Goal: Information Seeking & Learning: Learn about a topic

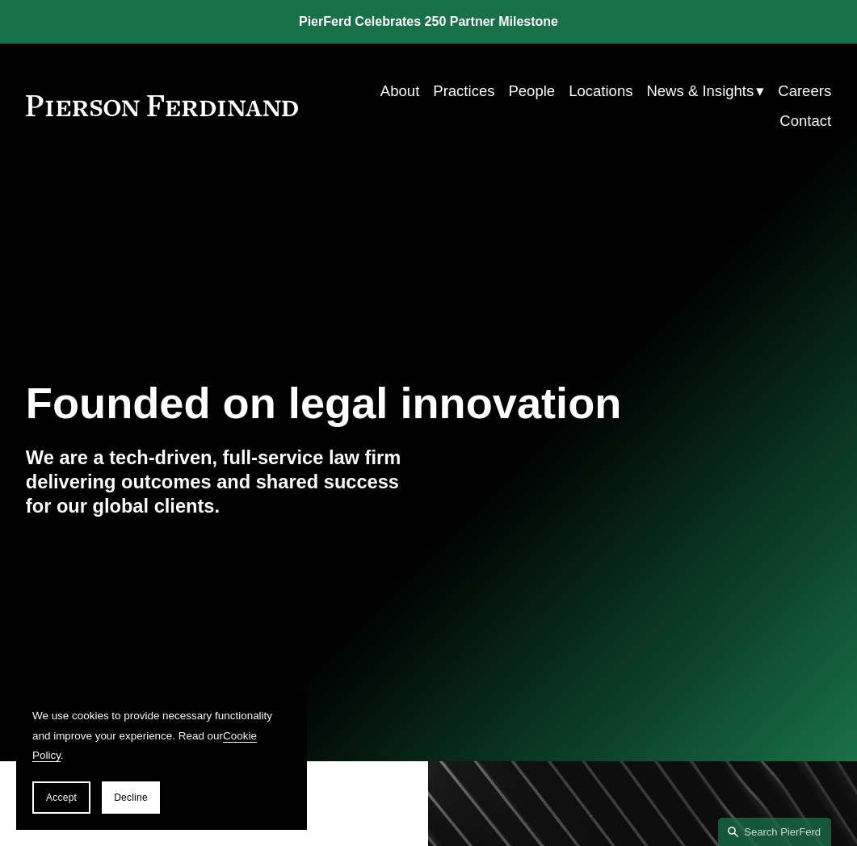
click at [528, 86] on link "People" at bounding box center [531, 91] width 47 height 30
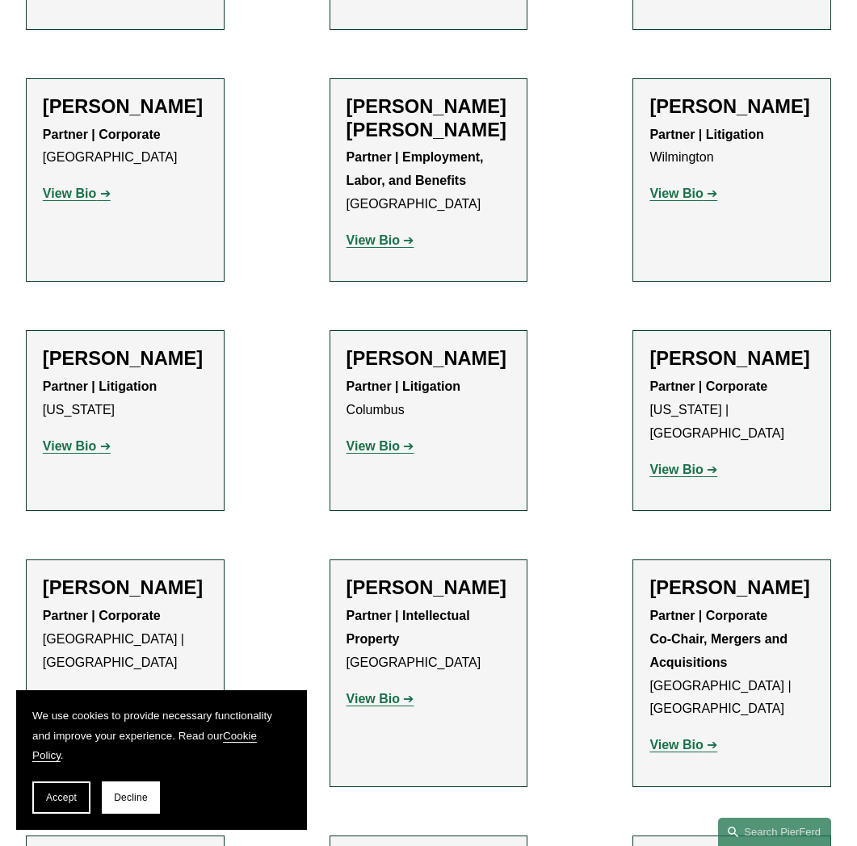
scroll to position [3768, 0]
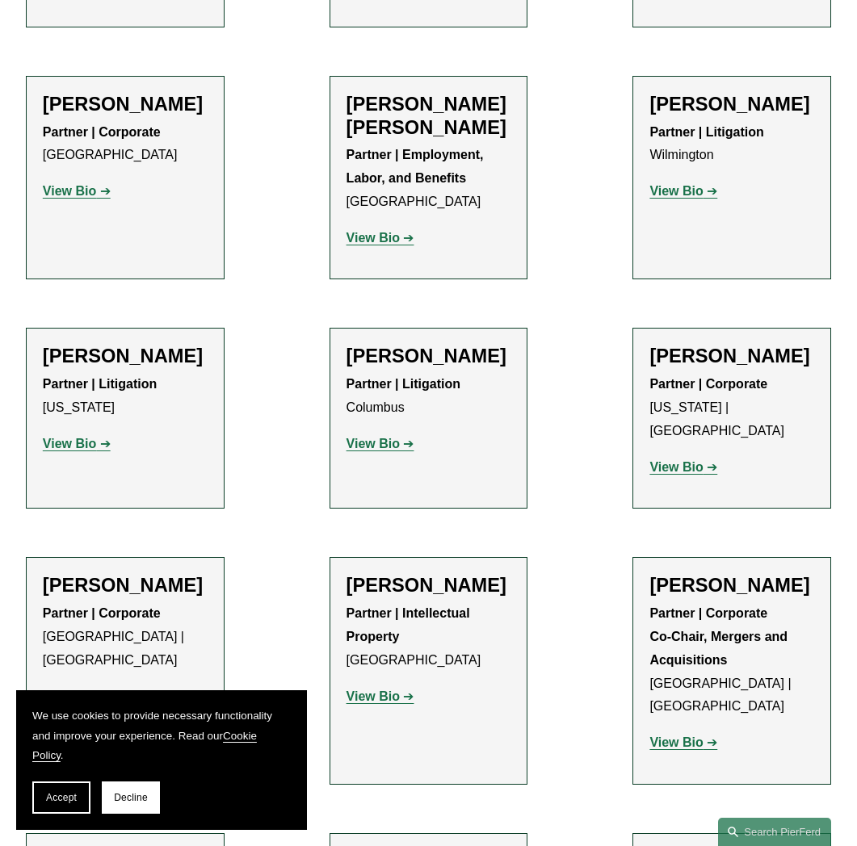
click at [389, 437] on strong "View Bio" at bounding box center [372, 444] width 53 height 14
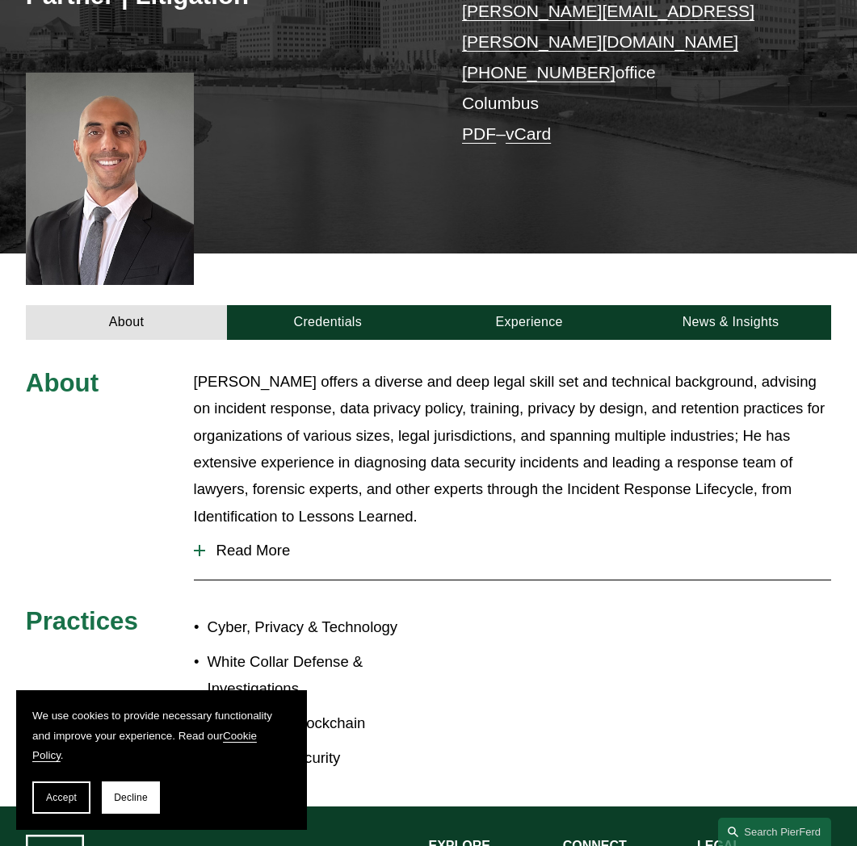
scroll to position [325, 0]
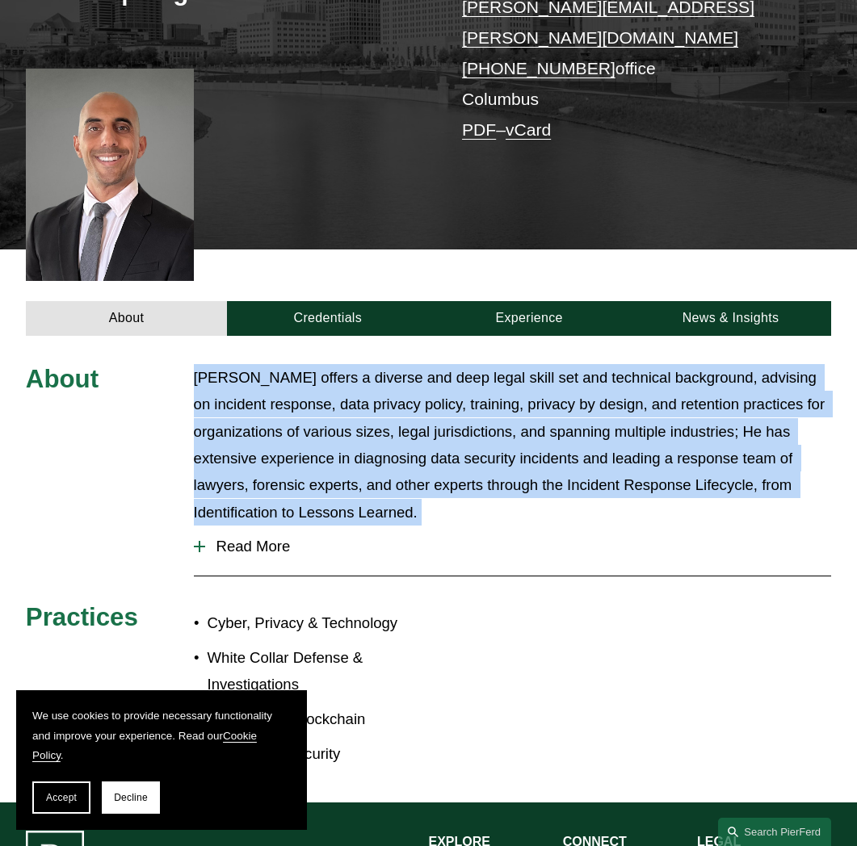
drag, startPoint x: 191, startPoint y: 344, endPoint x: 448, endPoint y: 492, distance: 296.3
click at [468, 495] on div "About Adam offers a diverse and deep legal skill set and technical background, …" at bounding box center [428, 569] width 857 height 411
click at [438, 488] on p "Adam offers a diverse and deep legal skill set and technical background, advisi…" at bounding box center [513, 444] width 638 height 161
drag, startPoint x: 430, startPoint y: 489, endPoint x: 167, endPoint y: 341, distance: 301.6
click at [167, 364] on div "About Adam offers a diverse and deep legal skill set and technical background, …" at bounding box center [428, 569] width 857 height 411
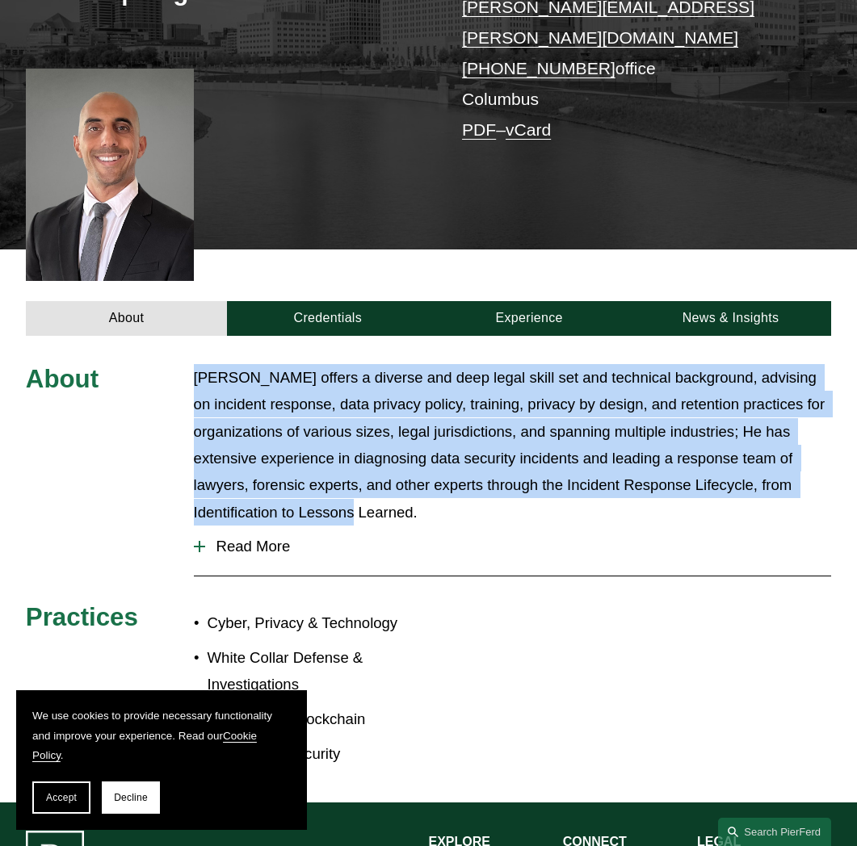
click at [181, 364] on div "About Adam offers a diverse and deep legal skill set and technical background, …" at bounding box center [428, 569] width 857 height 411
drag, startPoint x: 185, startPoint y: 343, endPoint x: 451, endPoint y: 473, distance: 295.8
click at [451, 473] on div "About Adam offers a diverse and deep legal skill set and technical background, …" at bounding box center [428, 569] width 857 height 411
click at [427, 488] on p "Adam offers a diverse and deep legal skill set and technical background, advisi…" at bounding box center [513, 444] width 638 height 161
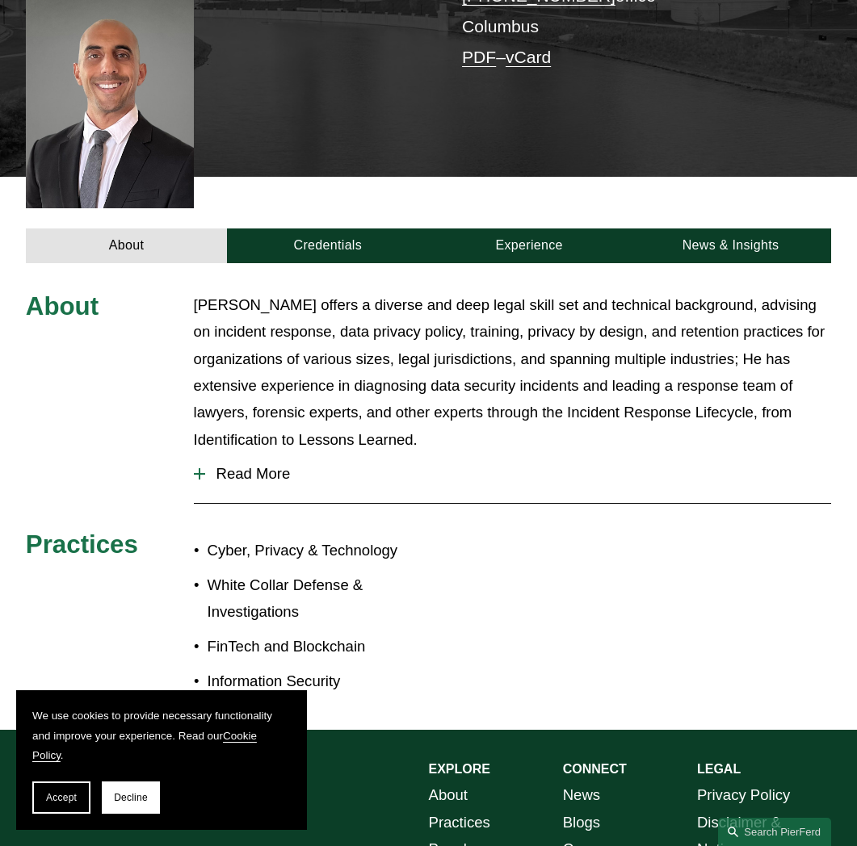
scroll to position [395, 0]
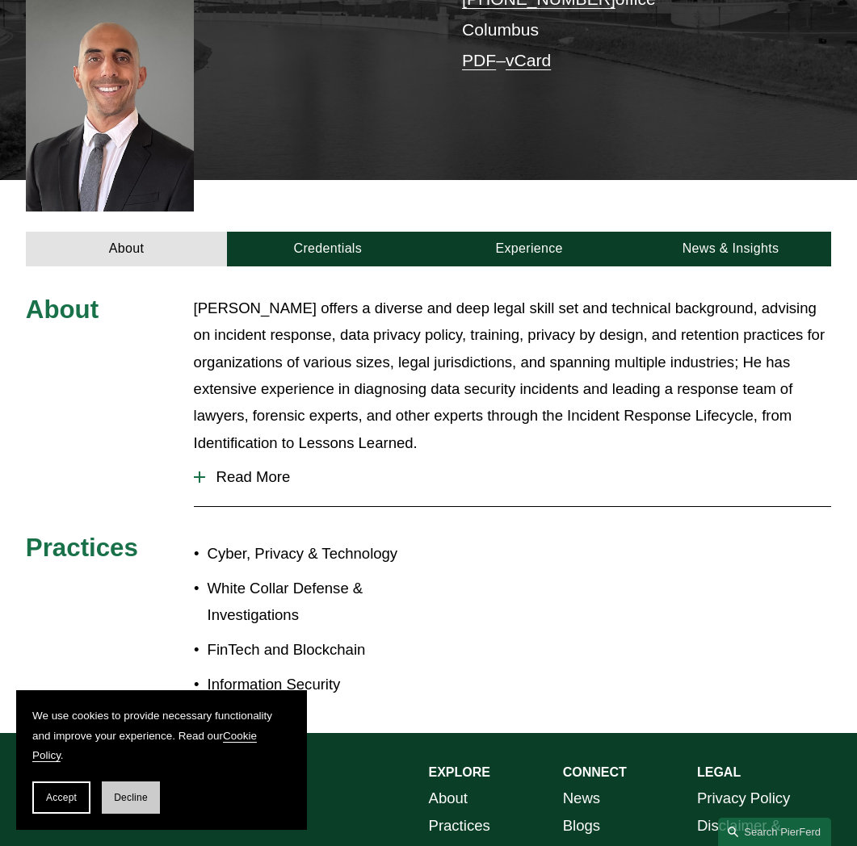
click at [132, 790] on button "Decline" at bounding box center [131, 798] width 58 height 32
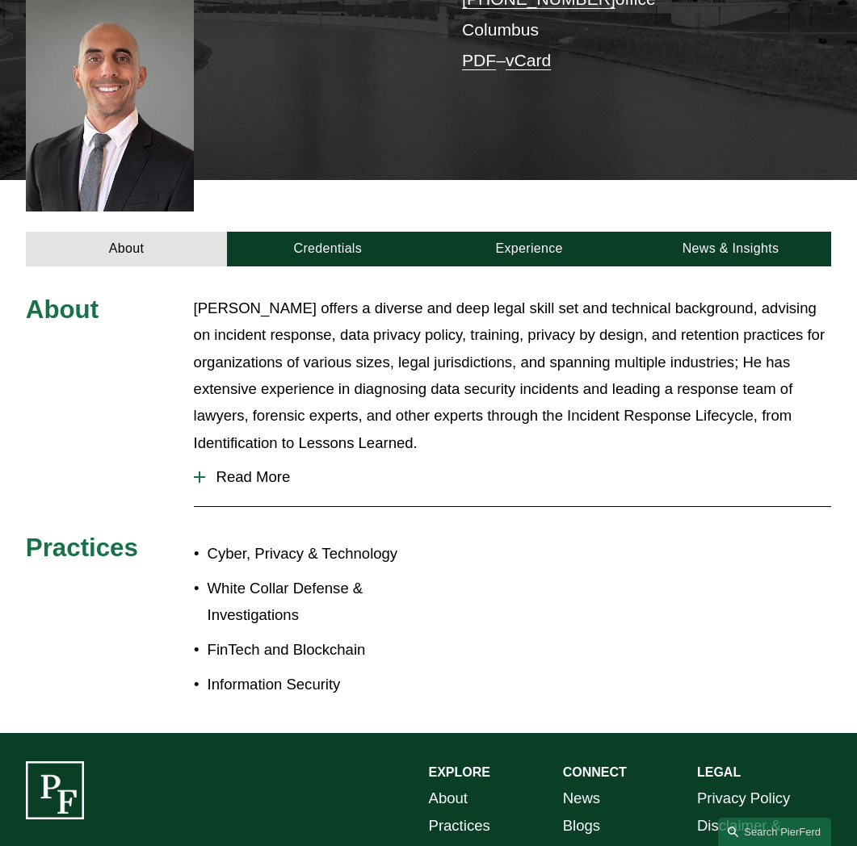
scroll to position [348, 0]
